Goal: Task Accomplishment & Management: Manage account settings

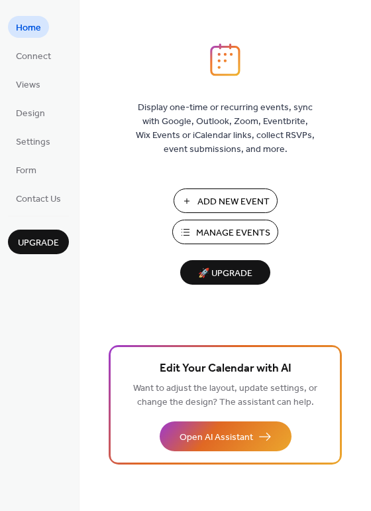
click at [231, 226] on span "Manage Events" at bounding box center [233, 233] width 74 height 14
click at [234, 198] on span "Add New Event" at bounding box center [234, 202] width 72 height 14
click at [214, 236] on span "Manage Events" at bounding box center [233, 233] width 74 height 14
click at [212, 234] on span "Manage Events" at bounding box center [233, 233] width 74 height 14
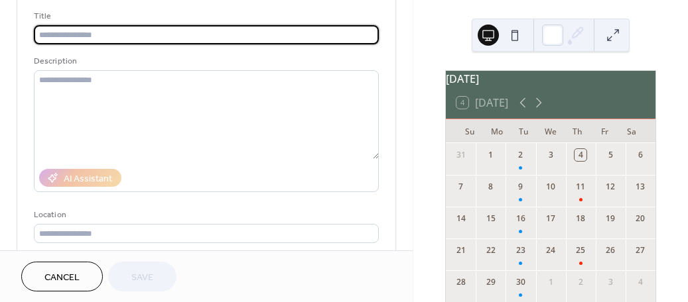
scroll to position [43, 0]
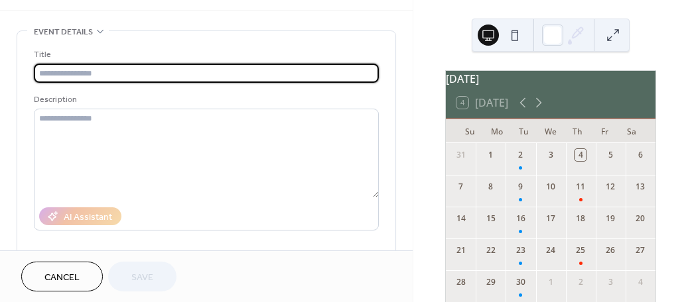
click at [95, 73] on input "text" at bounding box center [206, 73] width 345 height 19
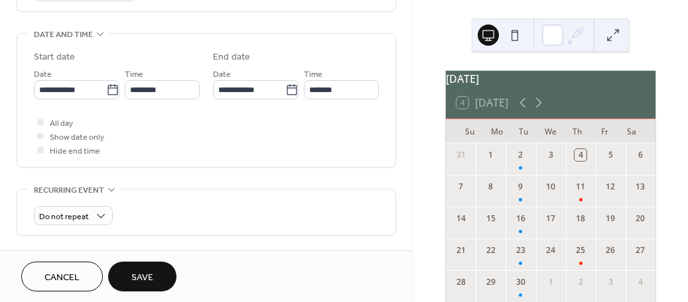
scroll to position [402, 0]
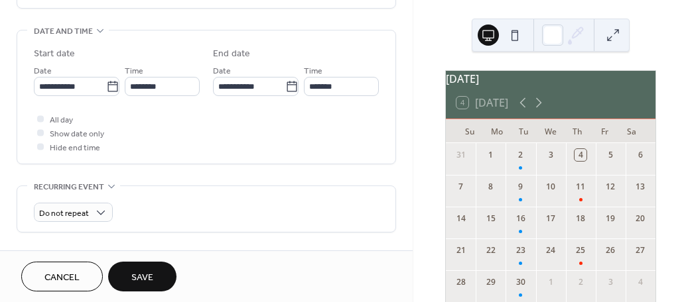
type input "****"
click at [146, 271] on span "Save" at bounding box center [142, 278] width 22 height 14
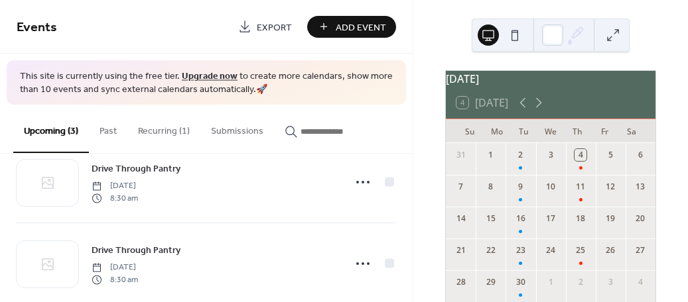
scroll to position [135, 0]
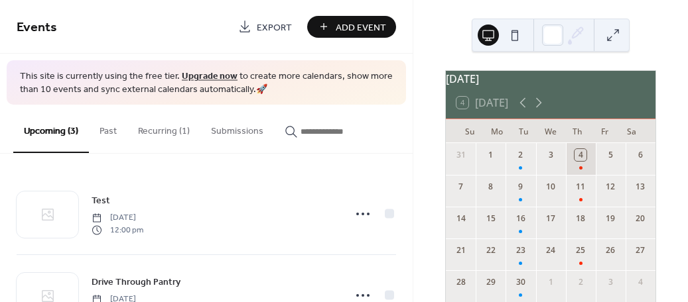
click at [578, 162] on div "4" at bounding box center [581, 159] width 30 height 32
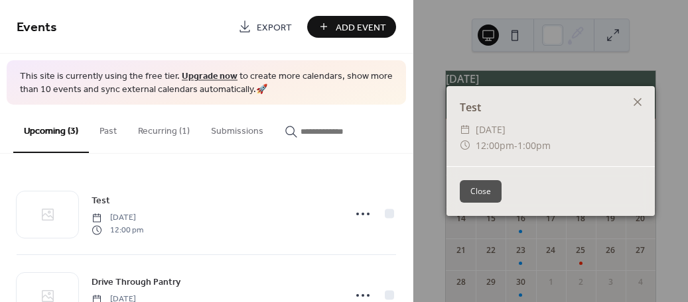
click at [489, 190] on button "Close" at bounding box center [481, 191] width 42 height 23
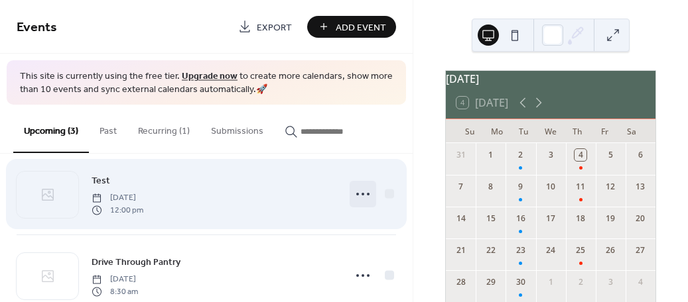
scroll to position [17, 0]
click at [149, 186] on div "Test Thursday, September 4, 2025 12:00 pm" at bounding box center [214, 197] width 245 height 42
click at [48, 199] on icon at bounding box center [48, 198] width 12 height 12
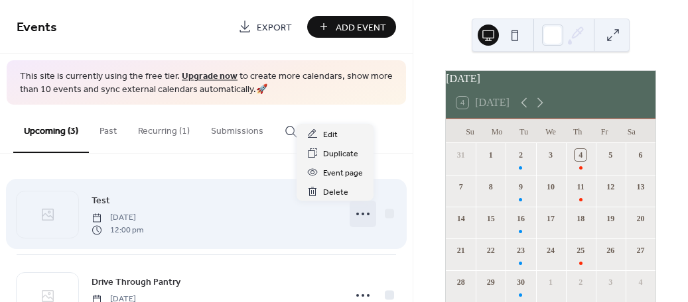
click at [358, 212] on icon at bounding box center [362, 214] width 21 height 21
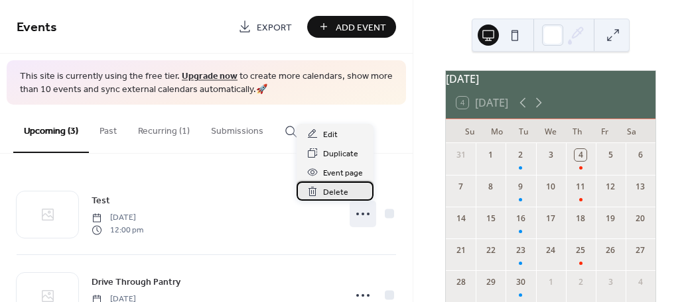
click at [327, 194] on span "Delete" at bounding box center [335, 193] width 25 height 14
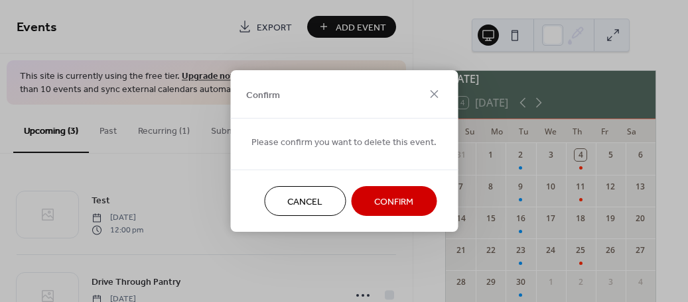
click at [396, 198] on span "Confirm" at bounding box center [393, 203] width 39 height 14
